Goal: Information Seeking & Learning: Learn about a topic

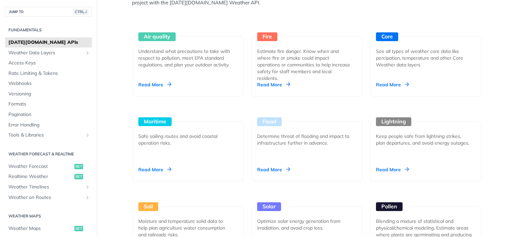
scroll to position [640, 0]
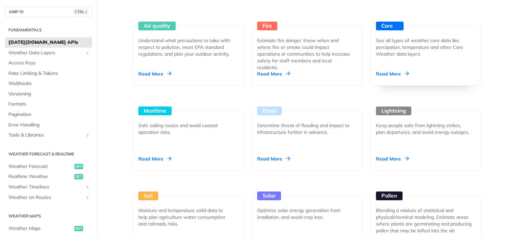
scroll to position [622, 0]
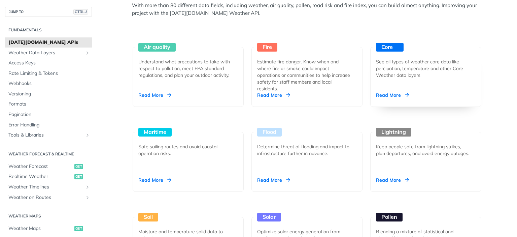
click at [401, 62] on div "See all types of weather core data like percipation, temperature and other Core…" at bounding box center [423, 68] width 94 height 20
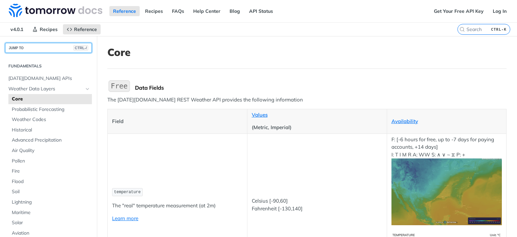
click at [48, 51] on button "JUMP TO CTRL-/" at bounding box center [48, 48] width 87 height 10
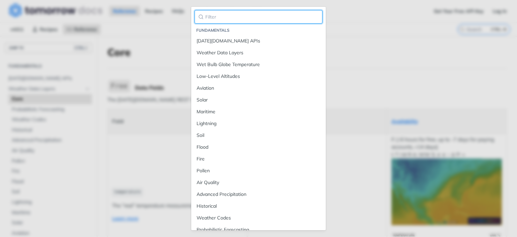
type input "y"
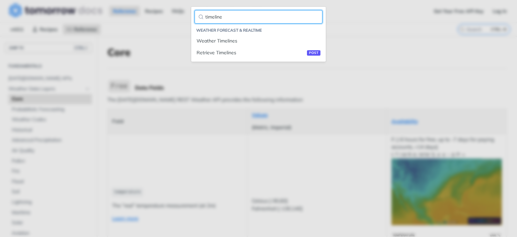
type input "timeline"
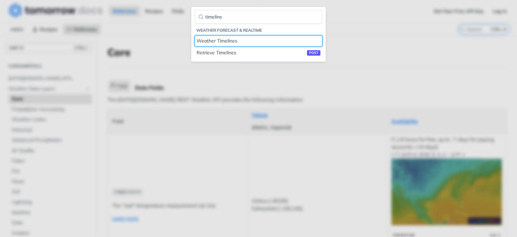
click at [195, 35] on link "Weather Timelines" at bounding box center [259, 40] width 128 height 11
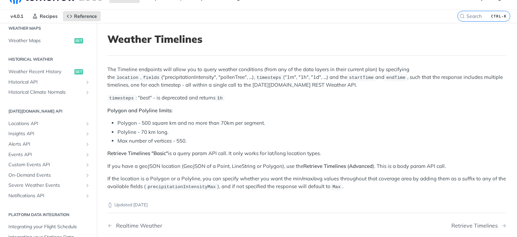
scroll to position [67, 0]
